Goal: Information Seeking & Learning: Understand process/instructions

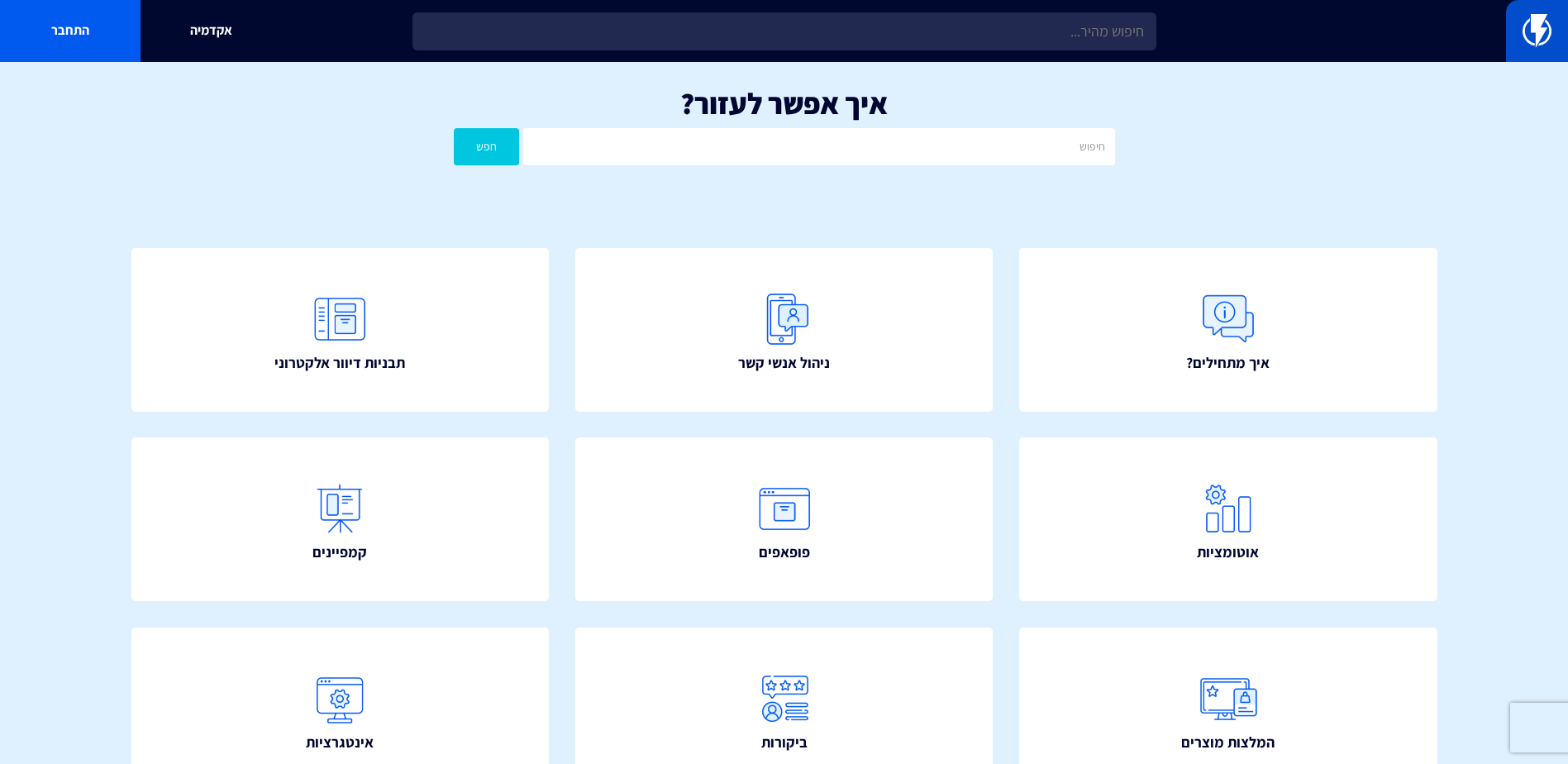
click at [1566, 34] on link at bounding box center [1537, 31] width 62 height 62
click at [73, 32] on link "התחבר" at bounding box center [70, 31] width 141 height 62
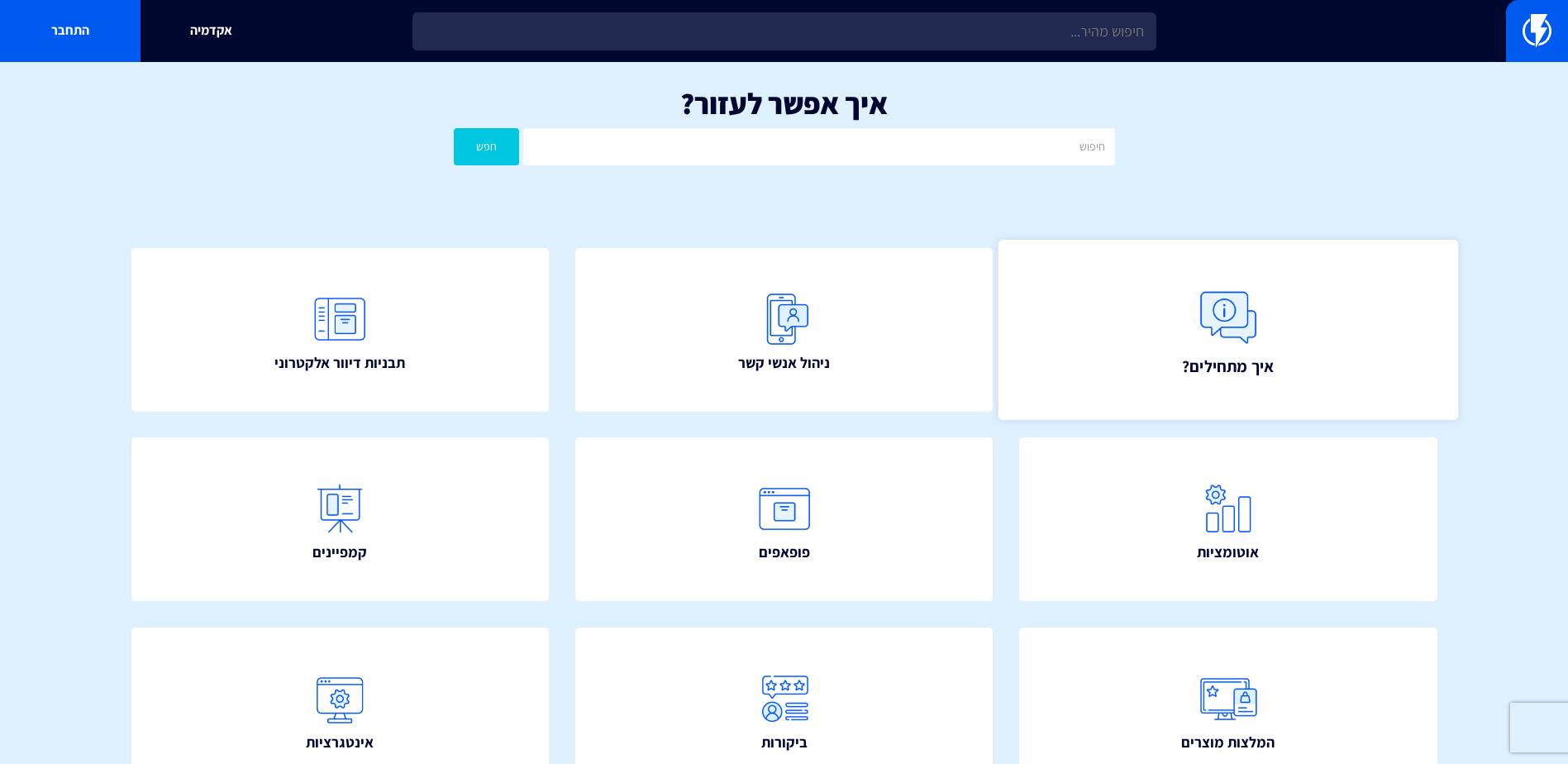
click at [1230, 354] on span "איך מתחילים?" at bounding box center [1227, 365] width 91 height 23
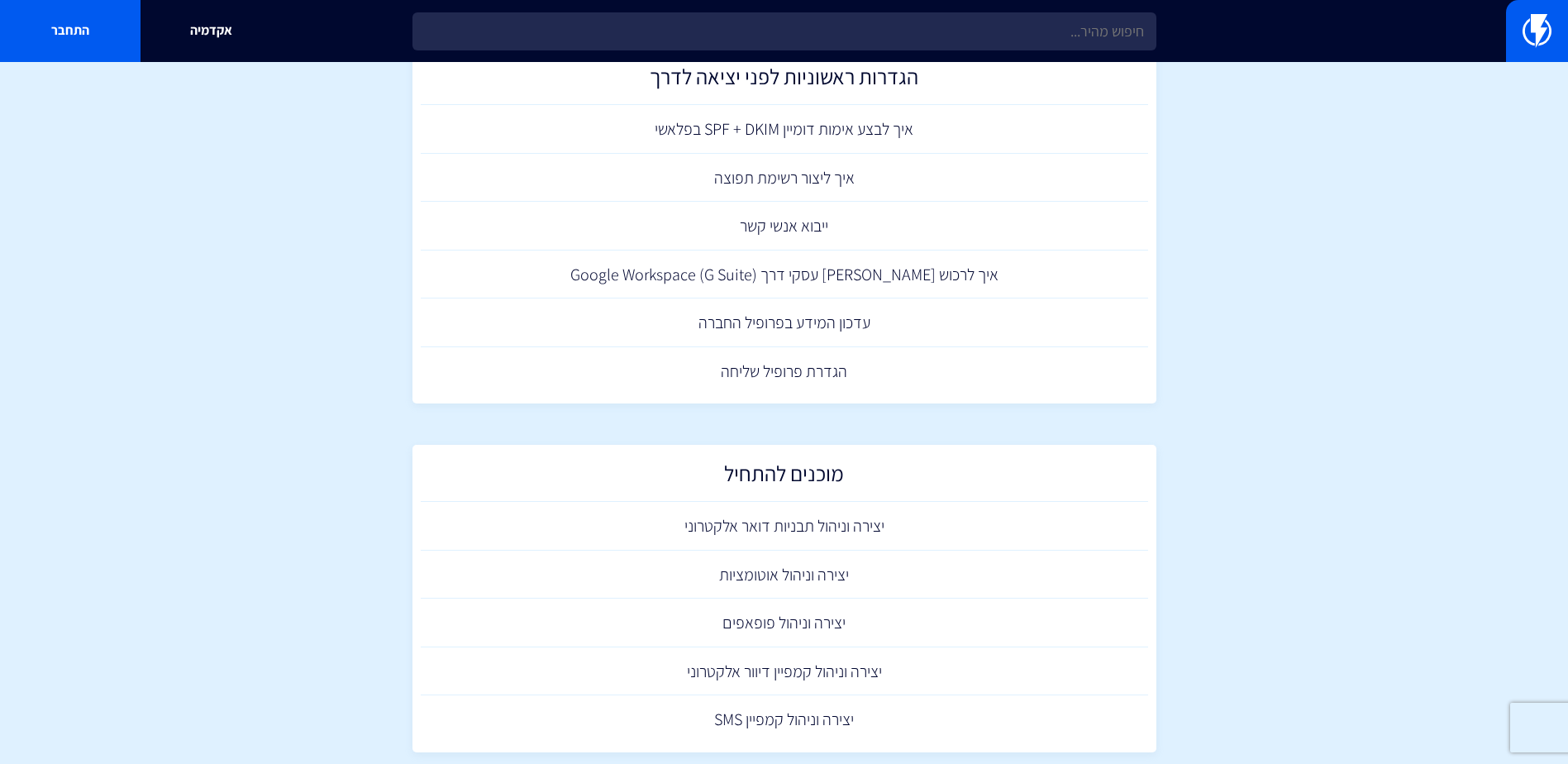
scroll to position [823, 0]
